Goal: Information Seeking & Learning: Learn about a topic

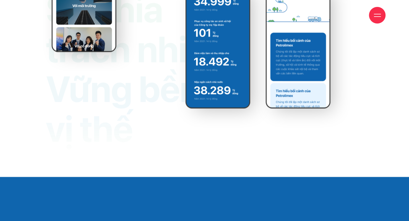
scroll to position [4421, 0]
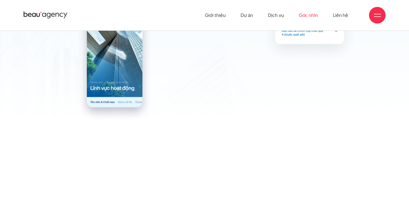
scroll to position [3106, 0]
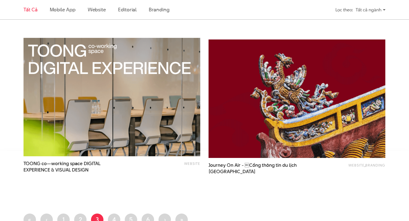
scroll to position [994, 0]
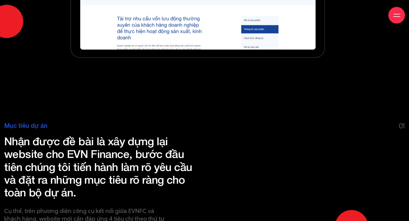
scroll to position [470, 0]
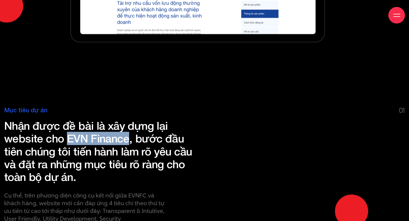
drag, startPoint x: 69, startPoint y: 138, endPoint x: 128, endPoint y: 137, distance: 59.4
click at [128, 137] on h2 "Nhận được đề bài là xây dựng lại website cho EVN Finance, bước đầu tiên chúng t…" at bounding box center [102, 151] width 196 height 64
